Goal: Browse casually: Explore the website without a specific task or goal

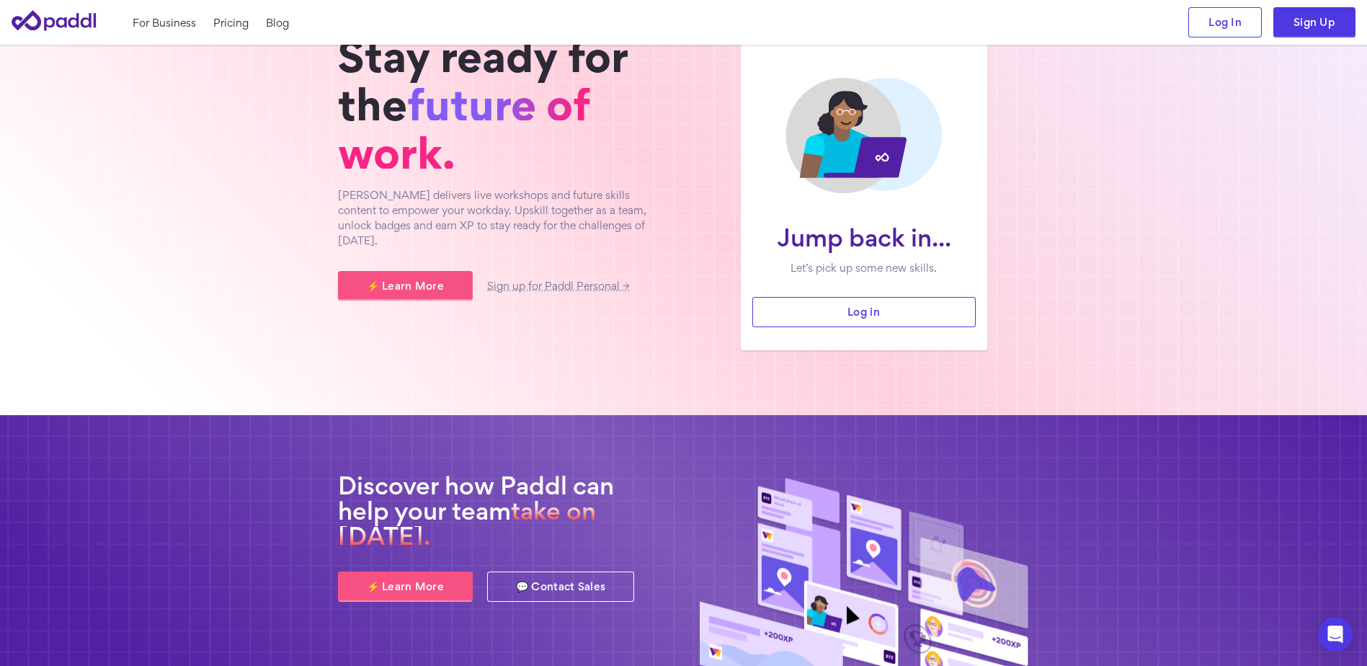
scroll to position [48, 0]
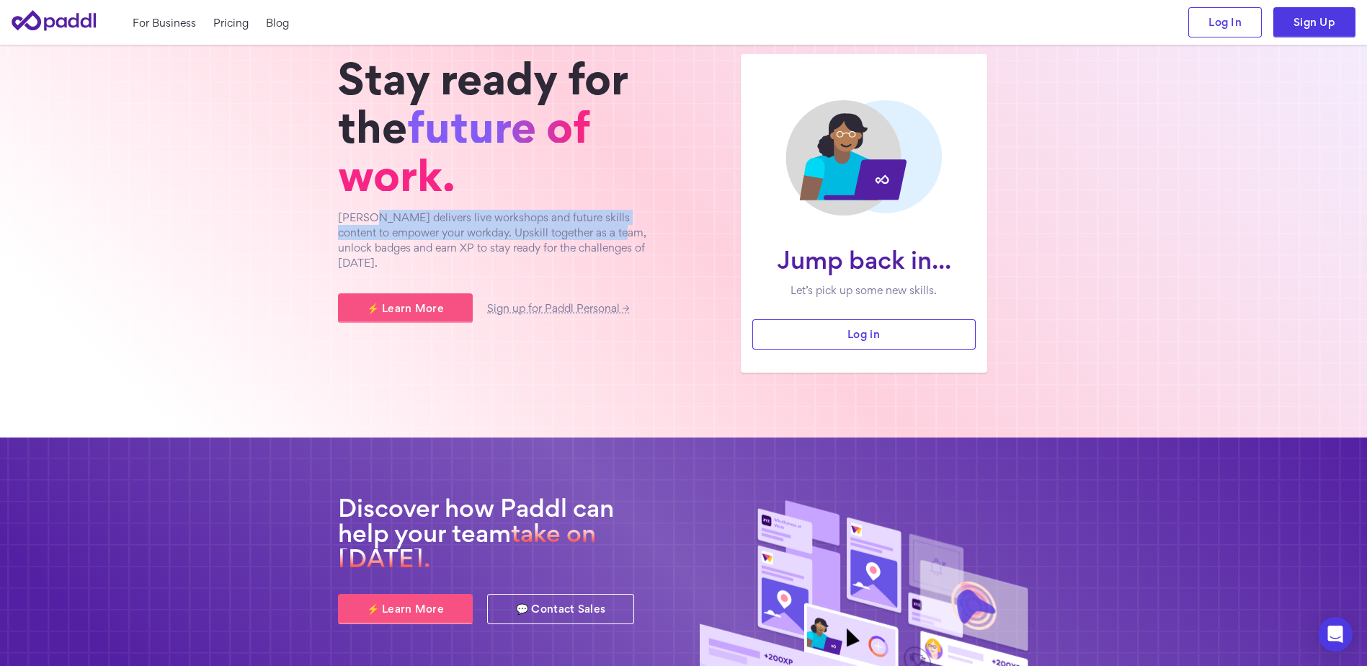
drag, startPoint x: 368, startPoint y: 217, endPoint x: 617, endPoint y: 226, distance: 249.4
click at [617, 226] on p "[PERSON_NAME] delivers live workshops and future skills content to empower your…" at bounding box center [503, 240] width 331 height 61
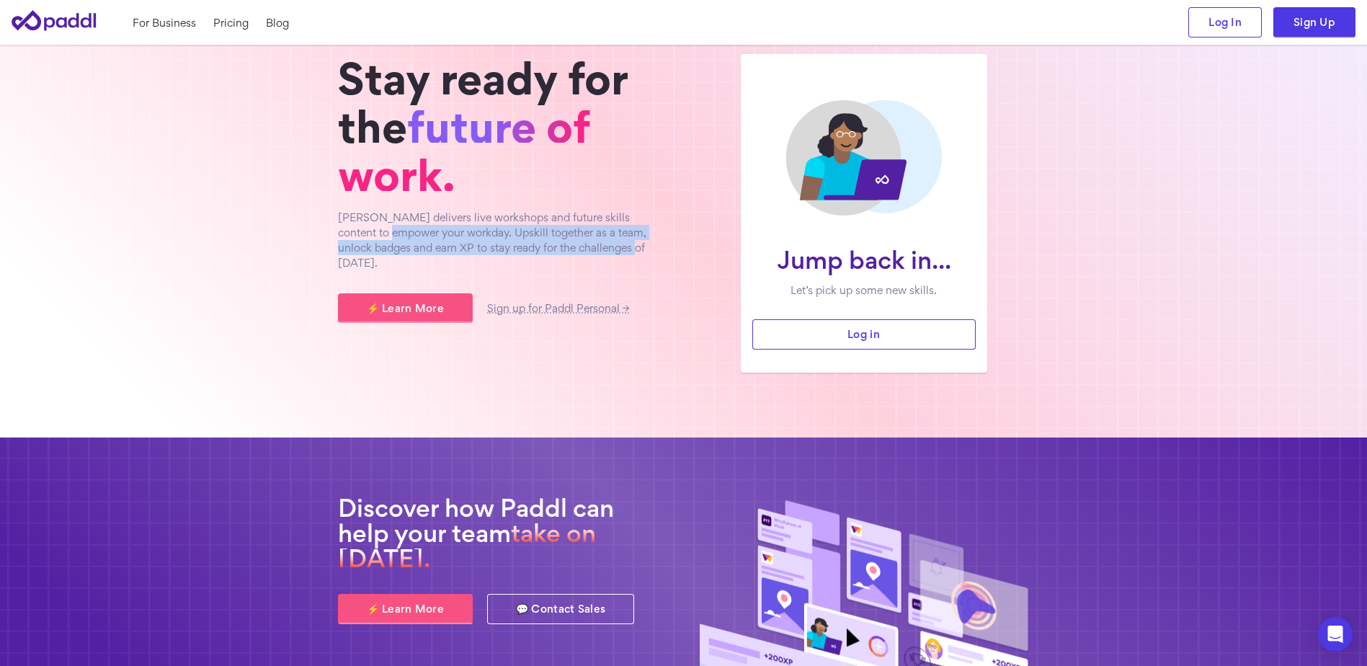
drag, startPoint x: 390, startPoint y: 231, endPoint x: 604, endPoint y: 251, distance: 214.1
click at [604, 251] on p "[PERSON_NAME] delivers live workshops and future skills content to empower your…" at bounding box center [503, 240] width 331 height 61
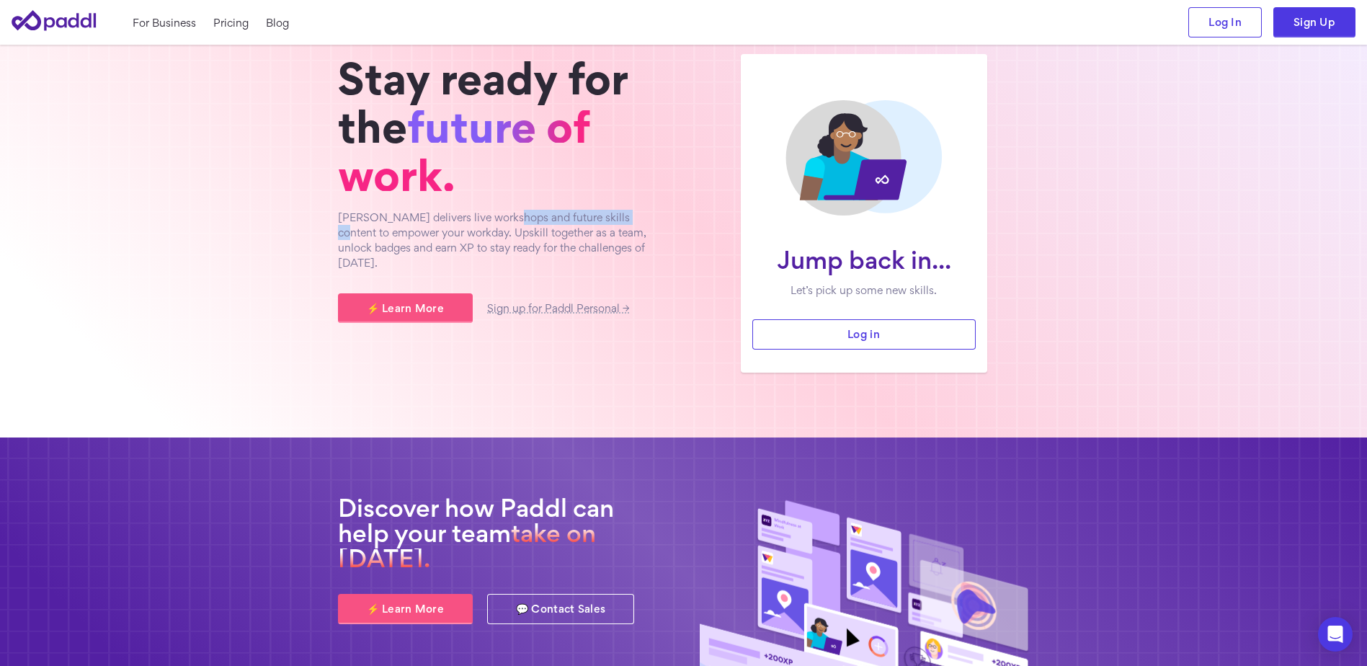
drag, startPoint x: 506, startPoint y: 215, endPoint x: 652, endPoint y: 215, distance: 145.5
click at [652, 215] on p "[PERSON_NAME] delivers live workshops and future skills content to empower your…" at bounding box center [503, 240] width 331 height 61
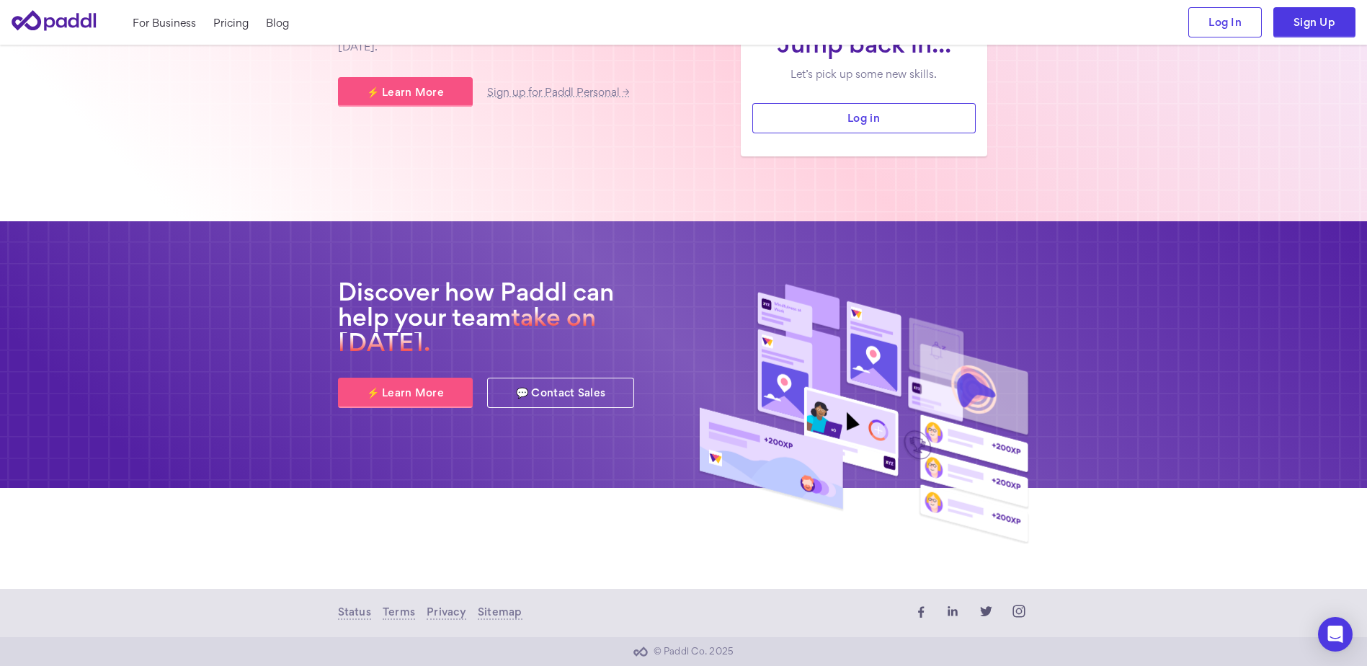
scroll to position [0, 0]
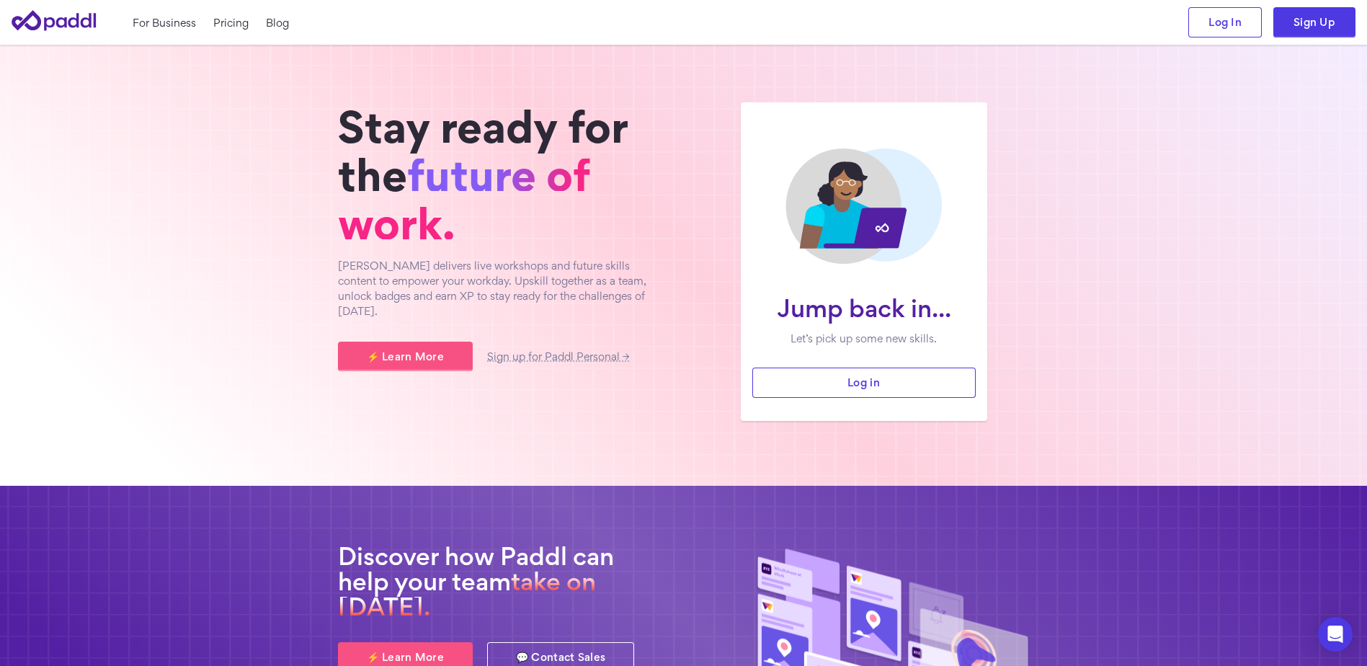
click at [66, 25] on icon at bounding box center [54, 20] width 84 height 20
drag, startPoint x: 396, startPoint y: 264, endPoint x: 614, endPoint y: 264, distance: 217.6
click at [614, 264] on p "[PERSON_NAME] delivers live workshops and future skills content to empower your…" at bounding box center [503, 288] width 331 height 61
drag, startPoint x: 614, startPoint y: 264, endPoint x: 637, endPoint y: 271, distance: 24.2
click at [637, 271] on p "[PERSON_NAME] delivers live workshops and future skills content to empower your…" at bounding box center [503, 288] width 331 height 61
